Goal: Find specific page/section: Find specific page/section

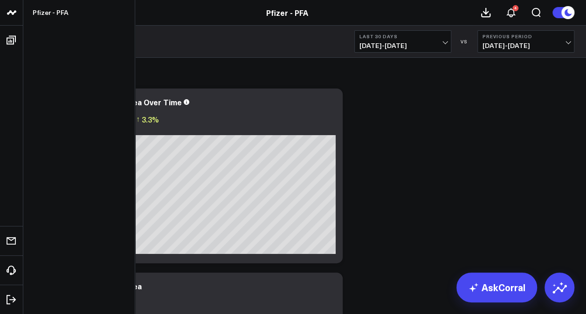
click at [14, 17] on icon at bounding box center [11, 12] width 11 height 11
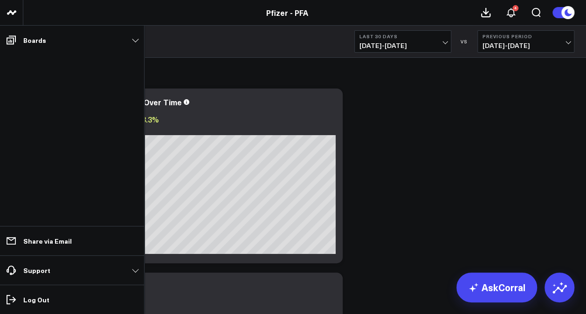
click at [11, 39] on icon at bounding box center [11, 39] width 11 height 11
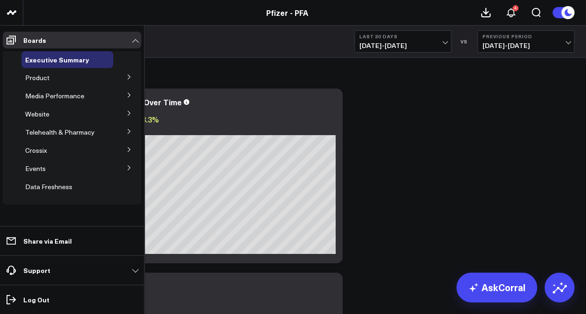
click at [130, 133] on icon at bounding box center [129, 132] width 6 height 6
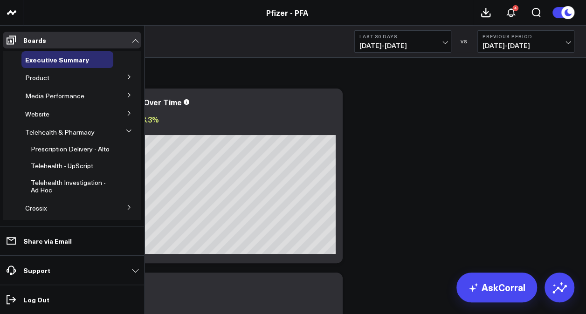
click at [126, 112] on icon at bounding box center [129, 113] width 6 height 6
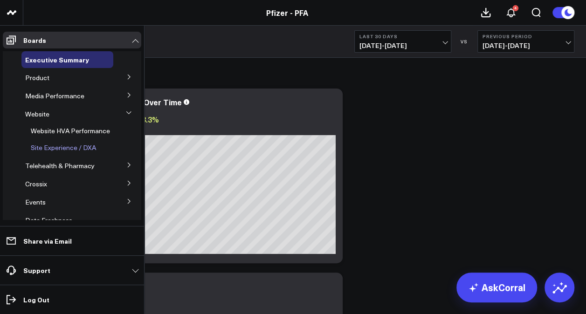
click at [81, 150] on span "Site Experience / DXA" at bounding box center [63, 147] width 65 height 9
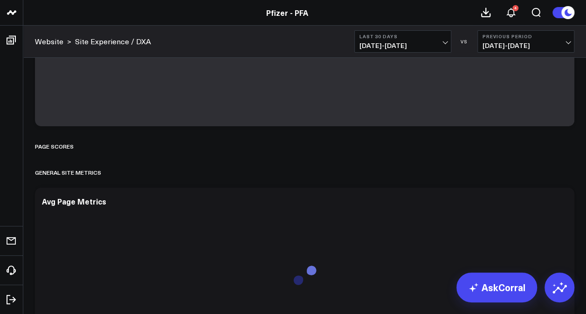
scroll to position [2157, 0]
